Goal: Information Seeking & Learning: Find specific fact

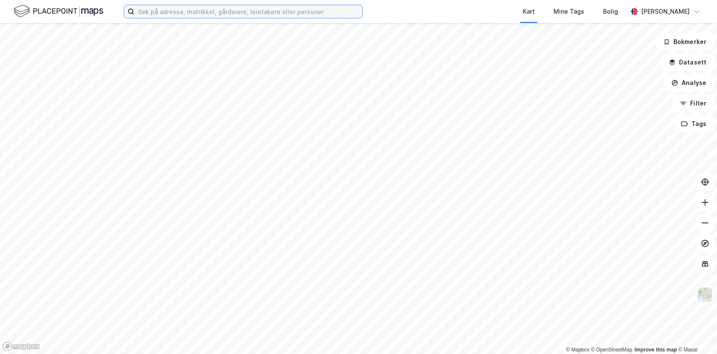
click at [162, 16] on input at bounding box center [248, 11] width 228 height 13
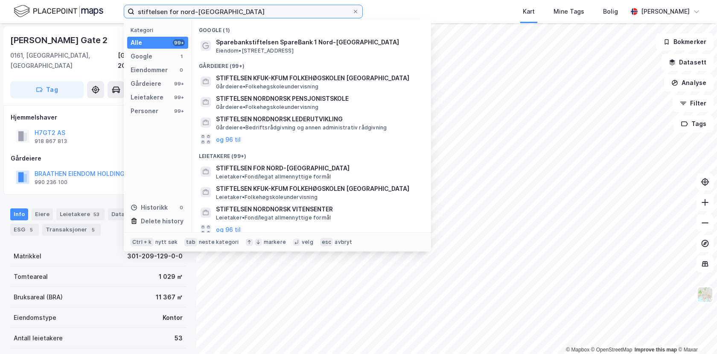
type input "stiftelsen for nord-[GEOGRAPHIC_DATA]"
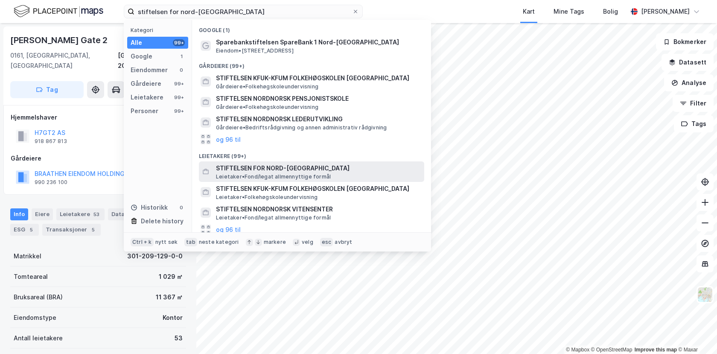
click at [266, 167] on span "STIFTELSEN FOR NORD-[GEOGRAPHIC_DATA]" at bounding box center [318, 168] width 205 height 10
